Goal: Information Seeking & Learning: Learn about a topic

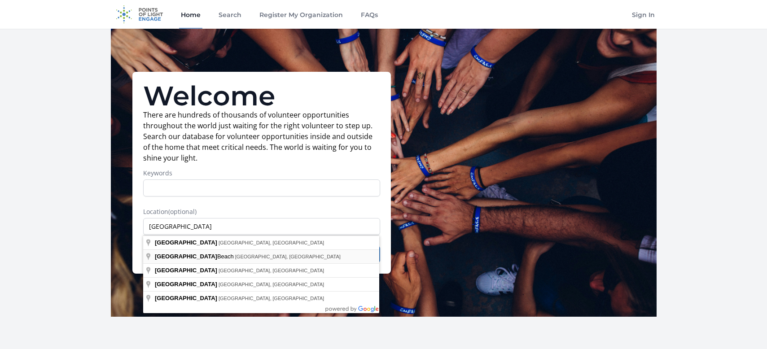
type input "Jacksonville Beach, FL, USA"
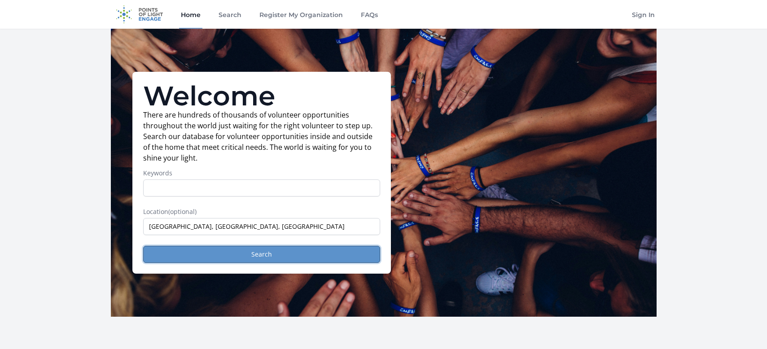
click at [250, 257] on button "Search" at bounding box center [261, 254] width 237 height 17
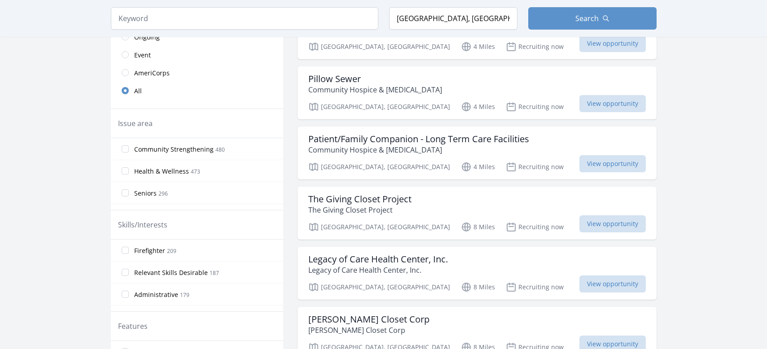
scroll to position [247, 0]
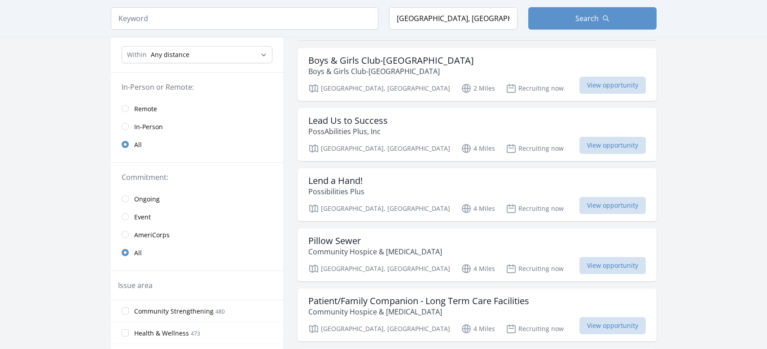
scroll to position [84, 0]
click at [617, 87] on span "View opportunity" at bounding box center [613, 84] width 66 height 17
click at [613, 143] on span "View opportunity" at bounding box center [613, 145] width 66 height 17
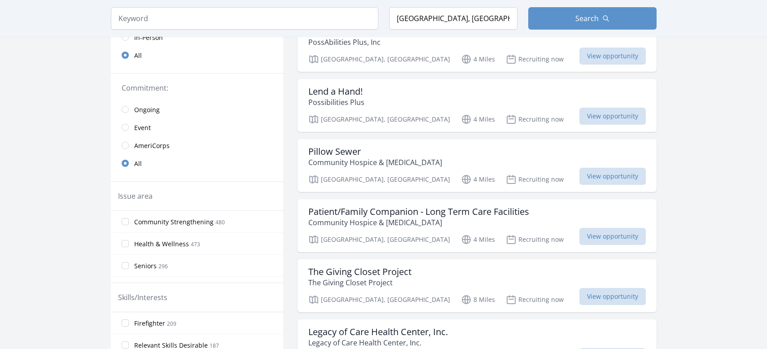
scroll to position [174, 0]
click at [604, 112] on span "View opportunity" at bounding box center [613, 115] width 66 height 17
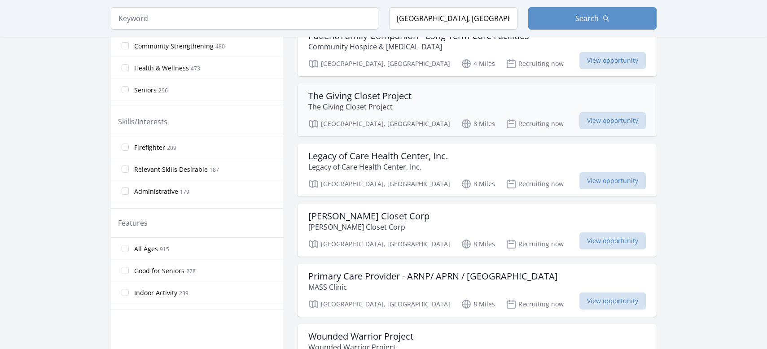
scroll to position [351, 0]
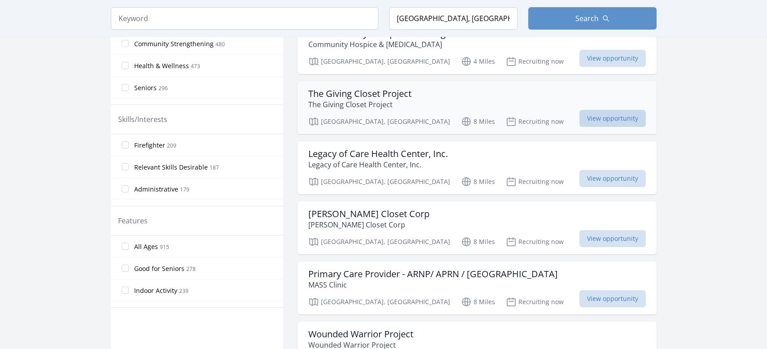
click at [602, 115] on span "View opportunity" at bounding box center [613, 118] width 66 height 17
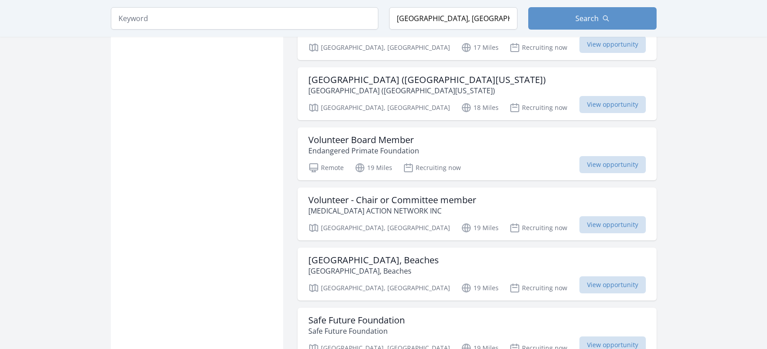
scroll to position [3686, 0]
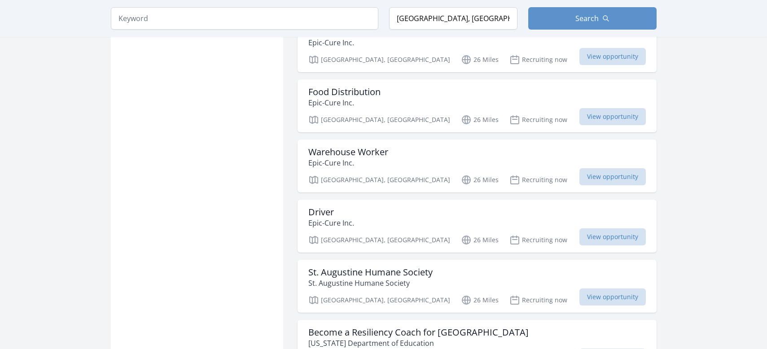
scroll to position [4987, 0]
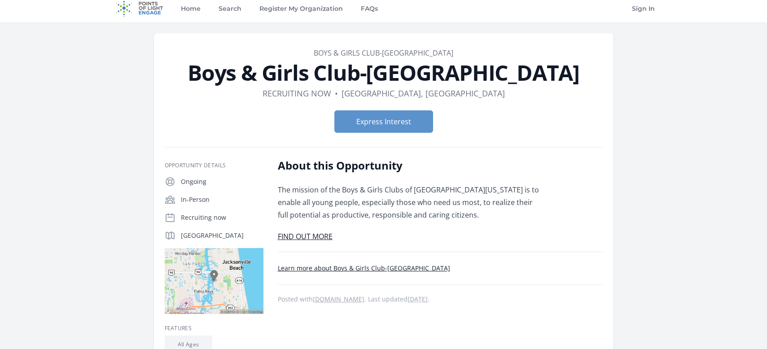
scroll to position [10, 0]
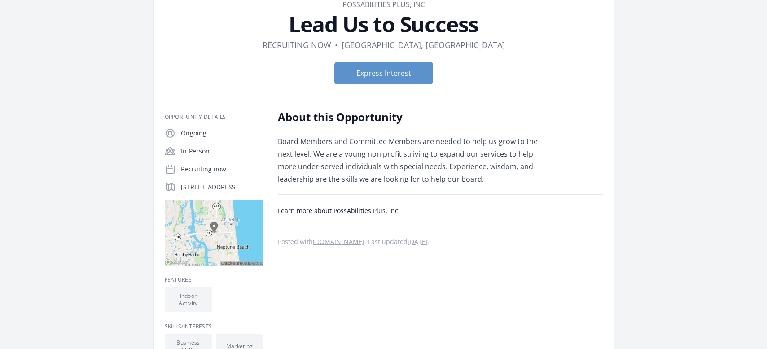
scroll to position [55, 0]
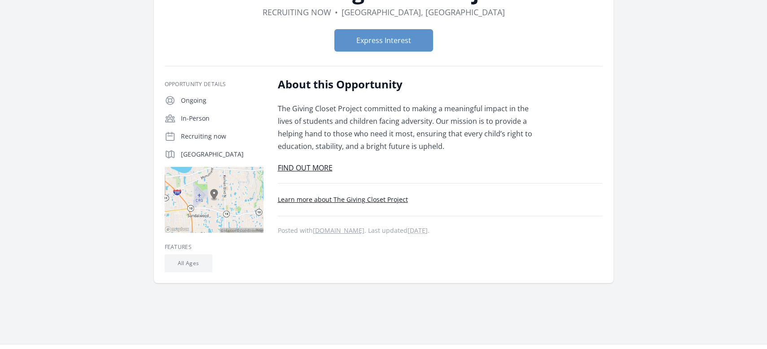
scroll to position [87, 0]
